Goal: Navigation & Orientation: Find specific page/section

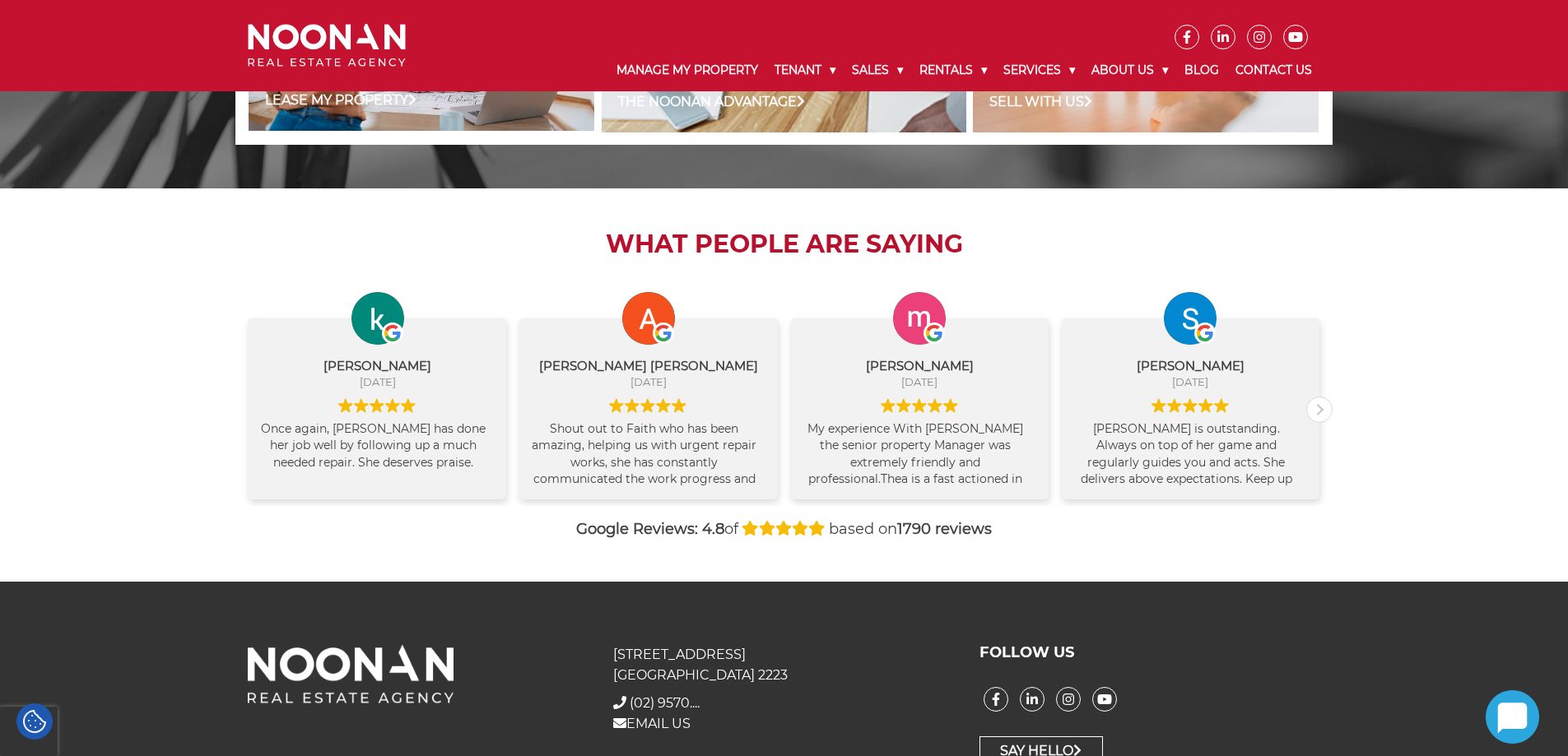
scroll to position [1693, 0]
